Goal: Task Accomplishment & Management: Manage account settings

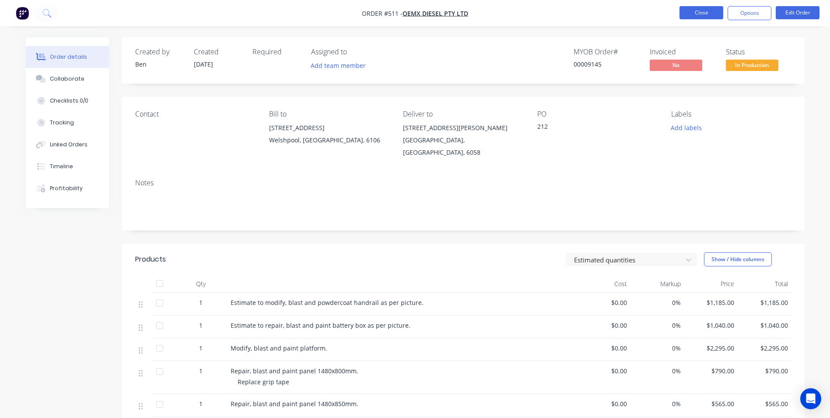
click at [695, 9] on button "Close" at bounding box center [702, 12] width 44 height 13
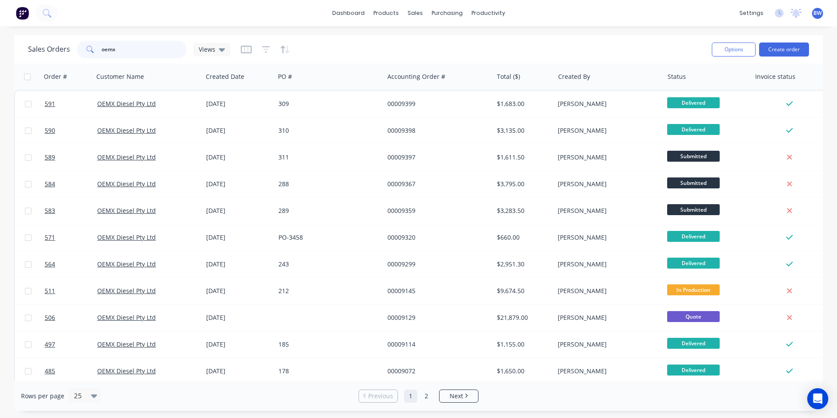
drag, startPoint x: 137, startPoint y: 46, endPoint x: 88, endPoint y: 50, distance: 49.6
click at [88, 50] on div "oemx" at bounding box center [131, 50] width 109 height 18
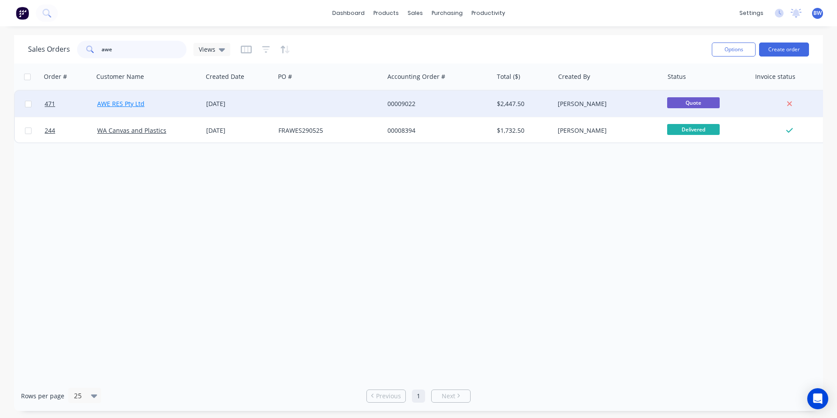
type input "awe"
click at [141, 100] on link "AWE RES Pty Ltd" at bounding box center [120, 103] width 47 height 8
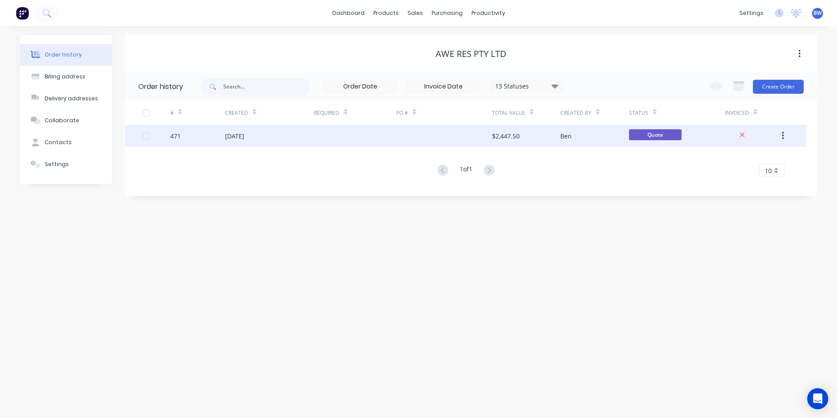
click at [432, 136] on div at bounding box center [444, 136] width 96 height 22
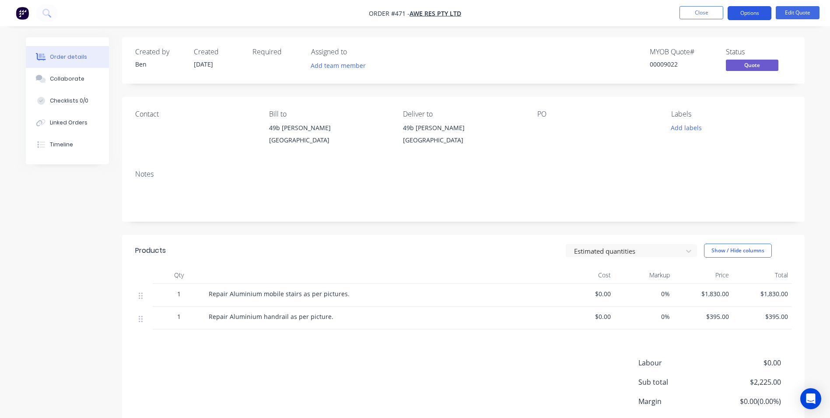
click at [753, 19] on button "Options" at bounding box center [750, 13] width 44 height 14
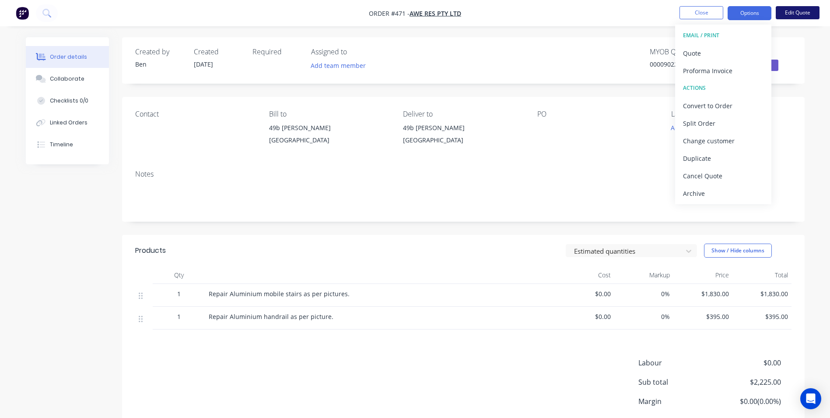
click at [798, 13] on button "Edit Quote" at bounding box center [798, 12] width 44 height 13
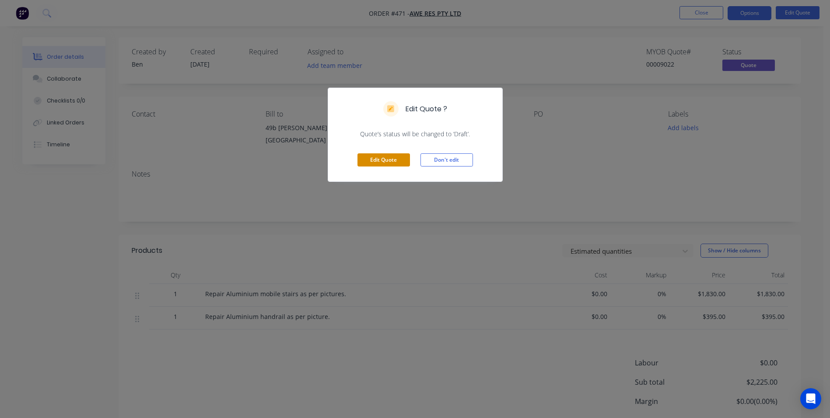
click at [401, 154] on button "Edit Quote" at bounding box center [384, 159] width 53 height 13
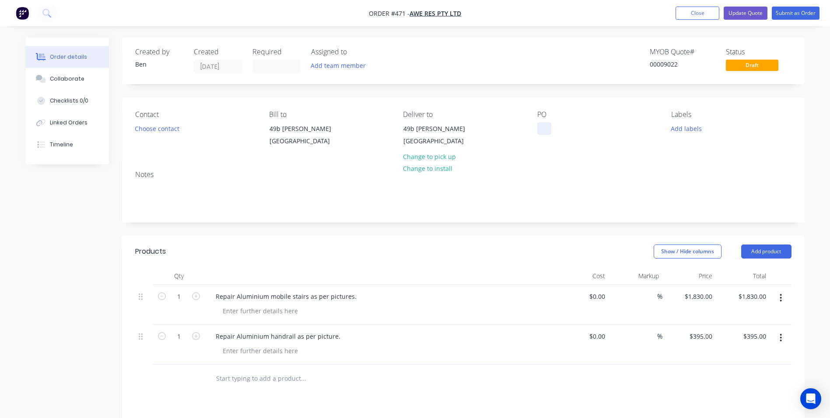
click at [540, 125] on div at bounding box center [545, 128] width 14 height 13
click at [800, 16] on button "Submit as Order" at bounding box center [796, 13] width 48 height 13
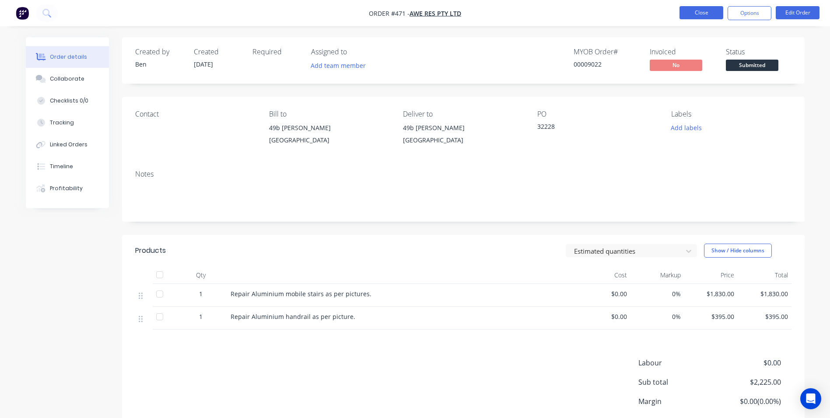
click at [714, 8] on button "Close" at bounding box center [702, 12] width 44 height 13
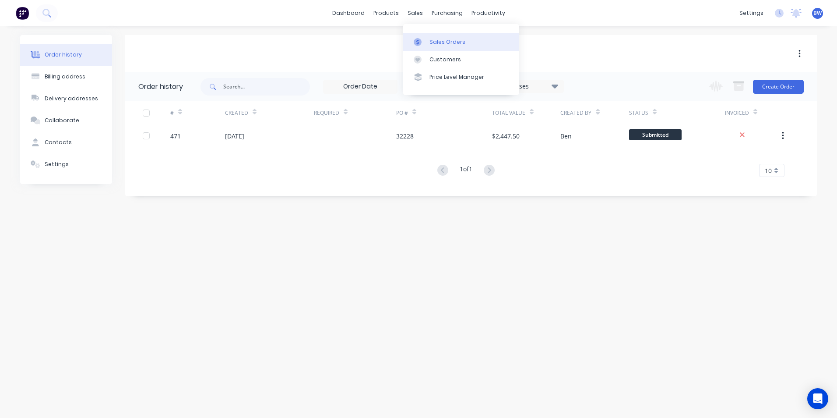
click at [417, 37] on link "Sales Orders" at bounding box center [461, 42] width 116 height 18
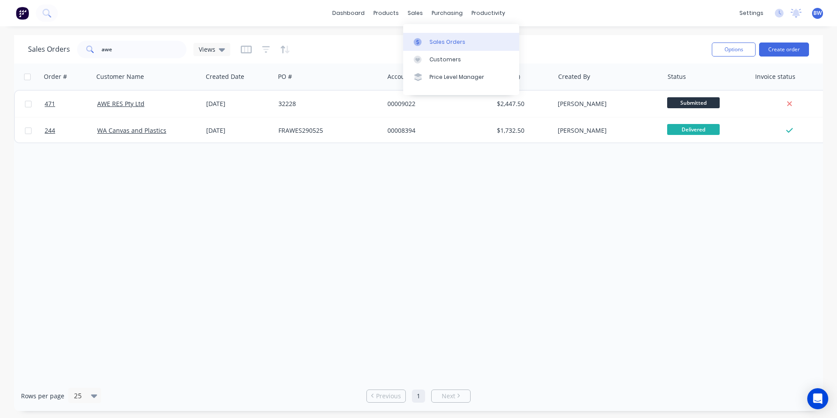
click at [423, 42] on div at bounding box center [420, 42] width 13 height 8
click at [118, 53] on input "awe" at bounding box center [144, 50] width 85 height 18
drag, startPoint x: 118, startPoint y: 53, endPoint x: 100, endPoint y: 51, distance: 18.0
click at [102, 51] on input "awe" at bounding box center [144, 50] width 85 height 18
